Goal: Use online tool/utility: Utilize a website feature to perform a specific function

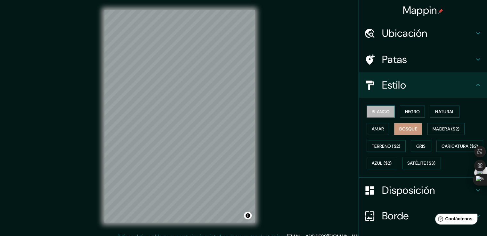
click at [372, 112] on font "Blanco" at bounding box center [381, 112] width 18 height 6
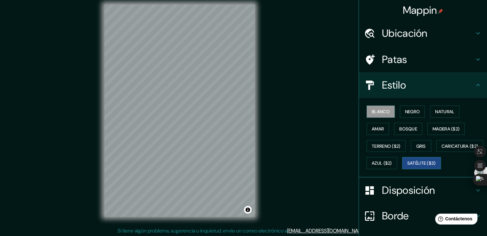
scroll to position [7, 0]
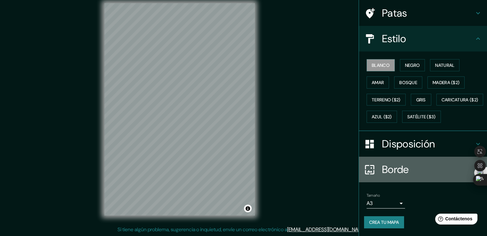
click at [382, 172] on font "Borde" at bounding box center [395, 169] width 27 height 13
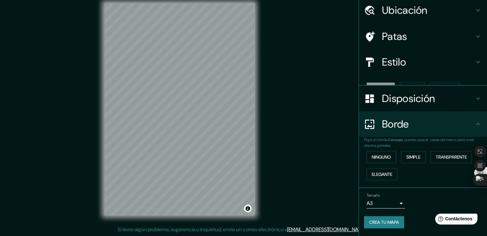
scroll to position [12, 0]
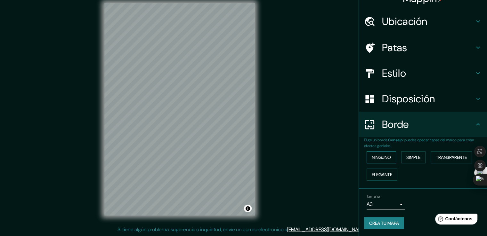
click at [383, 156] on font "Ninguno" at bounding box center [381, 158] width 19 height 6
click at [455, 161] on font "Transparente" at bounding box center [451, 157] width 31 height 8
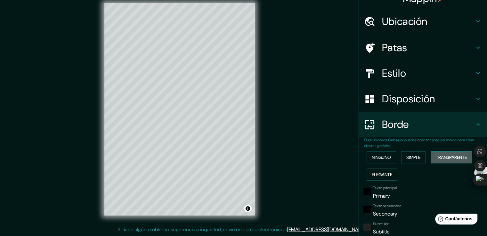
click at [455, 161] on font "Transparente" at bounding box center [451, 157] width 31 height 8
type input "226"
type input "38"
click at [376, 157] on font "Ninguno" at bounding box center [381, 158] width 19 height 6
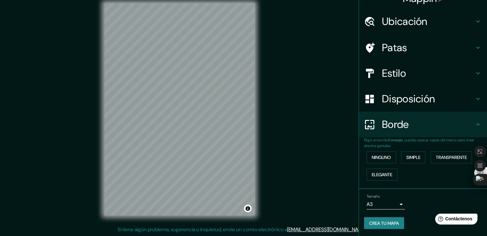
click at [383, 100] on font "Disposición" at bounding box center [408, 98] width 53 height 13
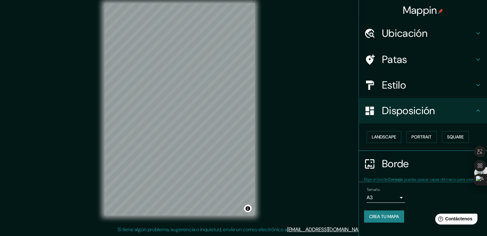
scroll to position [0, 0]
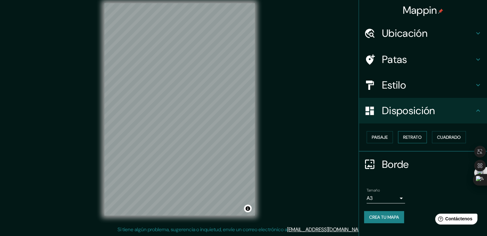
click at [420, 137] on font "Retrato" at bounding box center [412, 137] width 19 height 6
click at [381, 141] on button "Paisaje" at bounding box center [379, 137] width 26 height 12
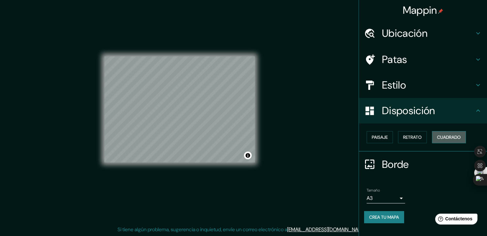
click at [449, 135] on font "Cuadrado" at bounding box center [449, 137] width 24 height 6
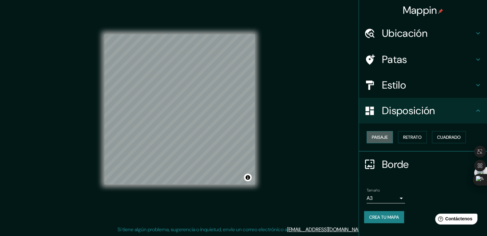
click at [379, 140] on font "Paisaje" at bounding box center [380, 137] width 16 height 6
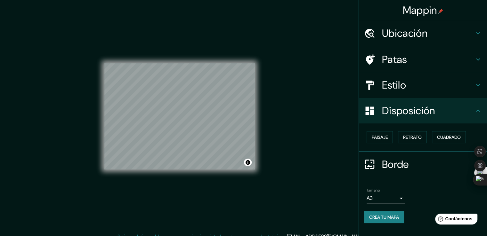
click at [408, 57] on h4 "Patas" at bounding box center [428, 59] width 92 height 13
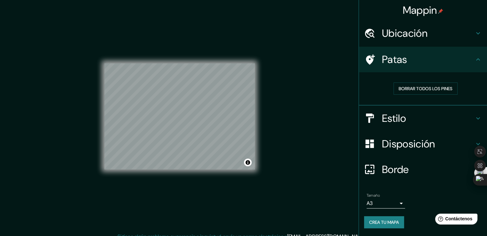
click at [406, 116] on font "Estilo" at bounding box center [394, 118] width 24 height 13
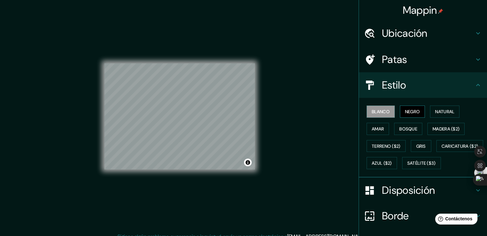
click at [408, 113] on font "Negro" at bounding box center [412, 112] width 15 height 6
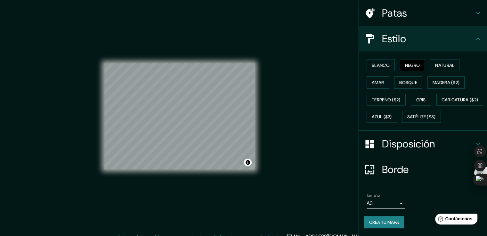
click at [393, 144] on font "Disposición" at bounding box center [408, 143] width 53 height 13
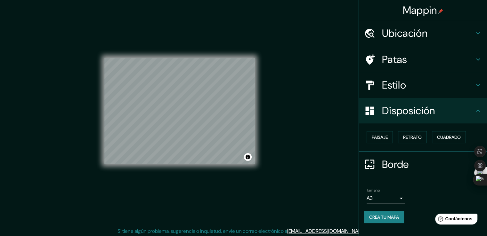
scroll to position [7, 0]
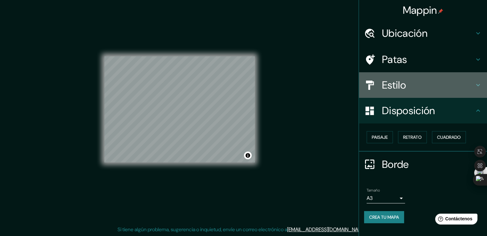
click at [402, 75] on div "Estilo" at bounding box center [423, 85] width 128 height 26
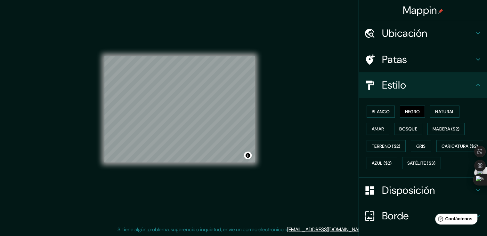
scroll to position [0, 0]
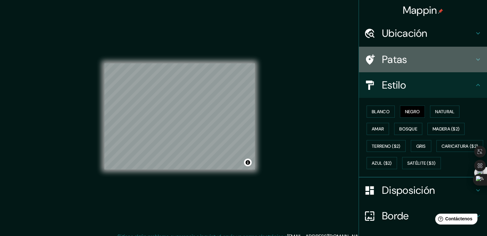
click at [400, 65] on font "Patas" at bounding box center [394, 59] width 25 height 13
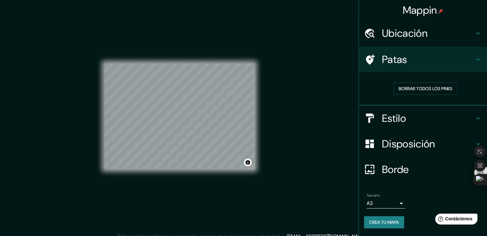
click at [393, 147] on font "Disposición" at bounding box center [408, 143] width 53 height 13
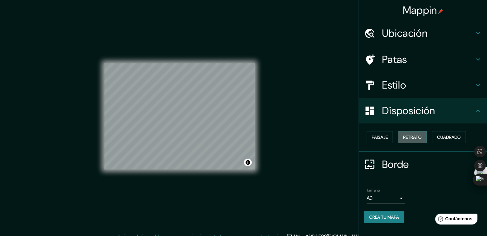
click at [405, 140] on font "Retrato" at bounding box center [412, 137] width 19 height 8
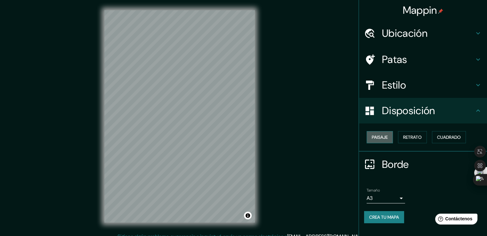
click at [387, 137] on font "Paisaje" at bounding box center [380, 137] width 16 height 6
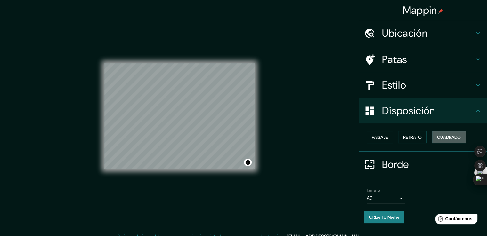
click at [441, 134] on font "Cuadrado" at bounding box center [449, 137] width 24 height 6
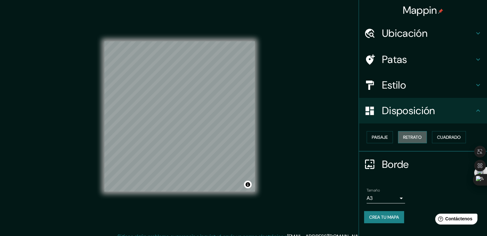
click at [410, 139] on font "Retrato" at bounding box center [412, 137] width 19 height 6
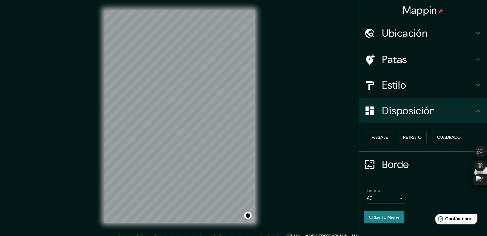
click at [404, 80] on font "Estilo" at bounding box center [394, 84] width 24 height 13
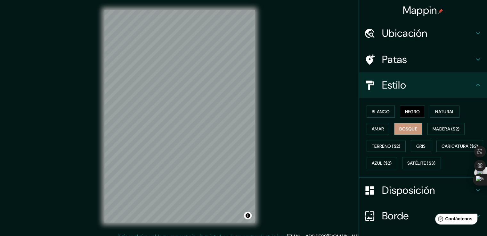
click at [410, 126] on font "Bosque" at bounding box center [408, 129] width 18 height 6
click at [435, 126] on font "Madera ($2)" at bounding box center [445, 129] width 27 height 6
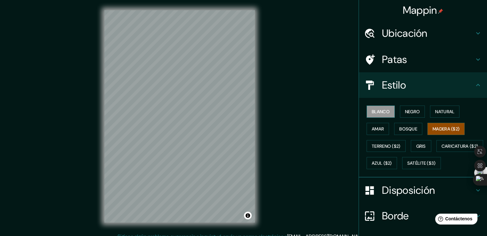
click at [372, 109] on font "Blanco" at bounding box center [381, 112] width 18 height 6
click at [407, 166] on font "Satélite ($3)" at bounding box center [421, 164] width 28 height 6
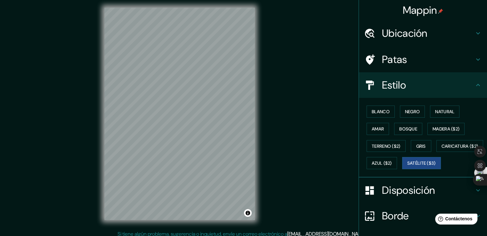
scroll to position [7, 0]
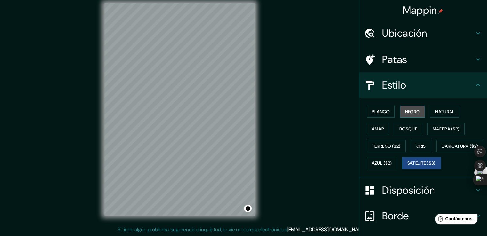
click at [405, 111] on font "Negro" at bounding box center [412, 112] width 15 height 6
click at [407, 166] on font "Satélite ($3)" at bounding box center [421, 164] width 28 height 6
click at [407, 108] on font "Negro" at bounding box center [412, 112] width 15 height 8
click at [407, 167] on font "Satélite ($3)" at bounding box center [421, 163] width 28 height 8
click at [400, 111] on button "Negro" at bounding box center [412, 112] width 25 height 12
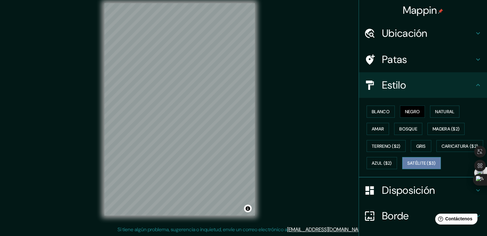
click at [407, 166] on font "Satélite ($3)" at bounding box center [421, 164] width 28 height 6
click at [400, 111] on button "Negro" at bounding box center [412, 112] width 25 height 12
click at [407, 166] on font "Satélite ($3)" at bounding box center [421, 164] width 28 height 6
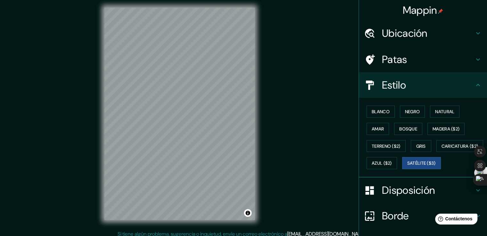
scroll to position [0, 0]
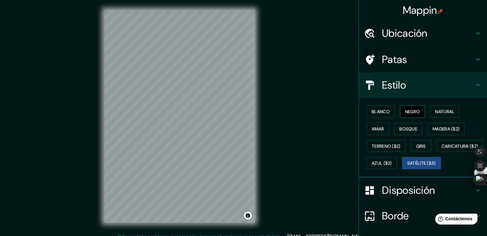
click at [411, 113] on font "Negro" at bounding box center [412, 112] width 15 height 6
click at [449, 113] on font "Natural" at bounding box center [444, 112] width 19 height 6
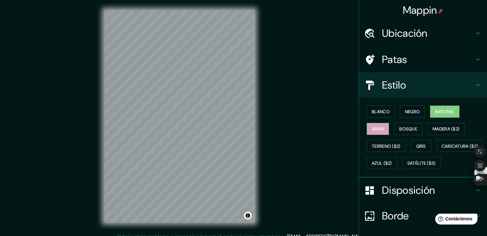
click at [375, 127] on font "Amar" at bounding box center [378, 129] width 12 height 6
click at [404, 127] on font "Bosque" at bounding box center [408, 129] width 18 height 6
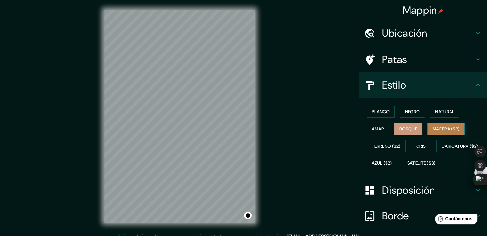
click at [436, 127] on font "Madera ($2)" at bounding box center [445, 129] width 27 height 6
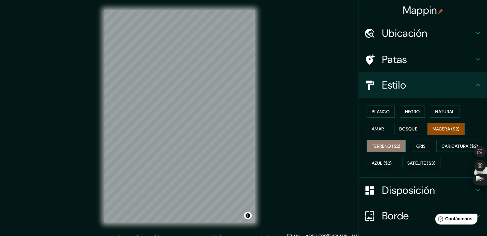
click at [379, 143] on font "Terreno ($2)" at bounding box center [386, 146] width 29 height 6
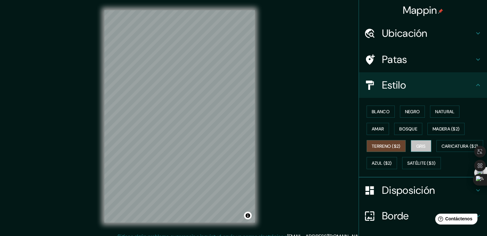
click at [411, 144] on button "Gris" at bounding box center [421, 146] width 20 height 12
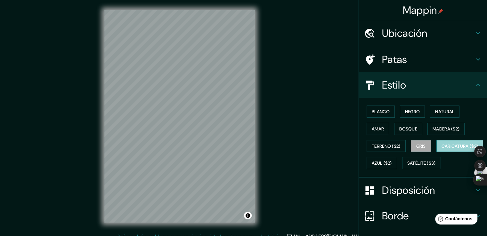
click at [441, 149] on font "Caricatura ($2)" at bounding box center [459, 146] width 37 height 6
click at [392, 163] on font "Azul ($2)" at bounding box center [382, 164] width 20 height 6
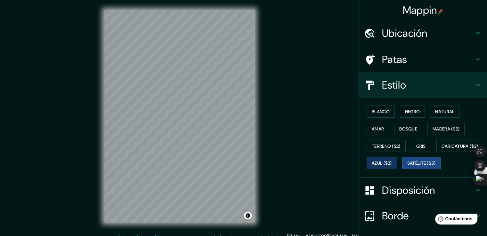
click at [402, 169] on button "Satélite ($3)" at bounding box center [421, 163] width 39 height 12
click at [375, 113] on font "Blanco" at bounding box center [381, 112] width 18 height 6
